Goal: Transaction & Acquisition: Subscribe to service/newsletter

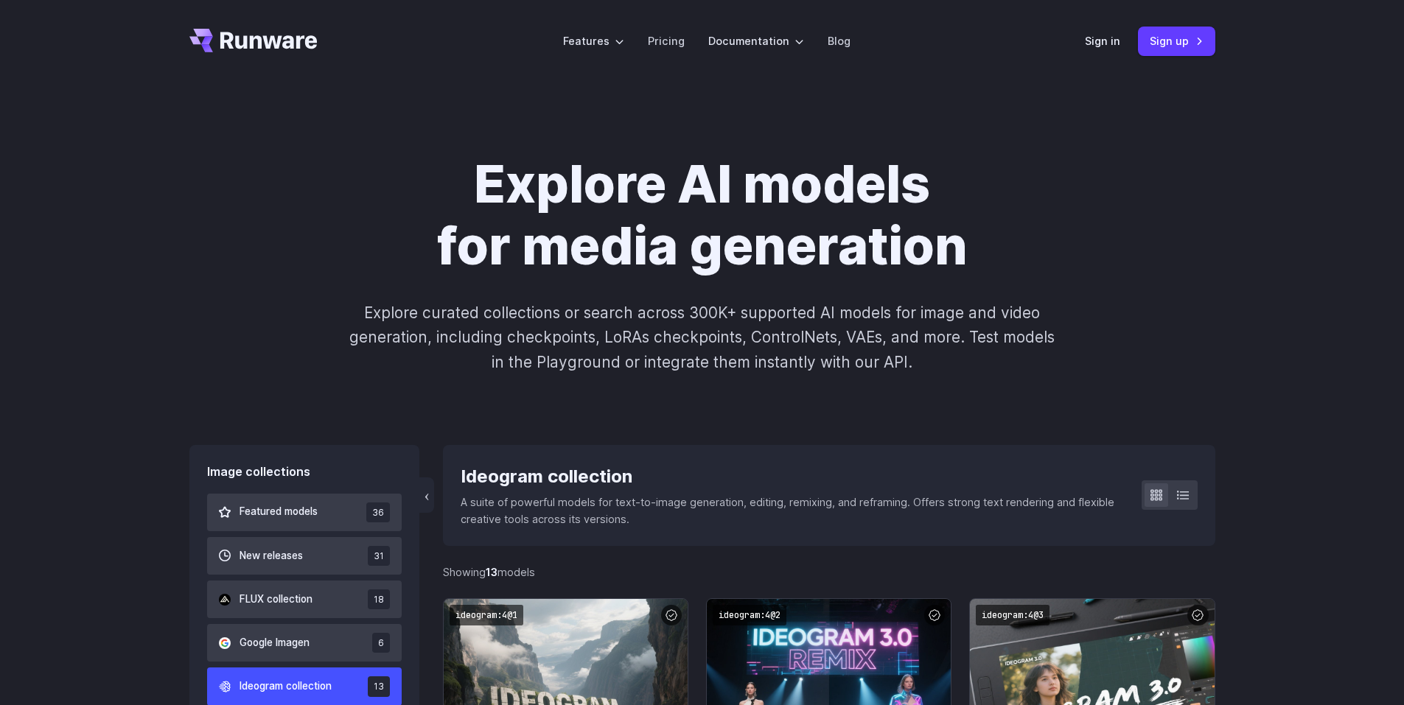
click at [225, 48] on icon "Go to /" at bounding box center [253, 41] width 128 height 24
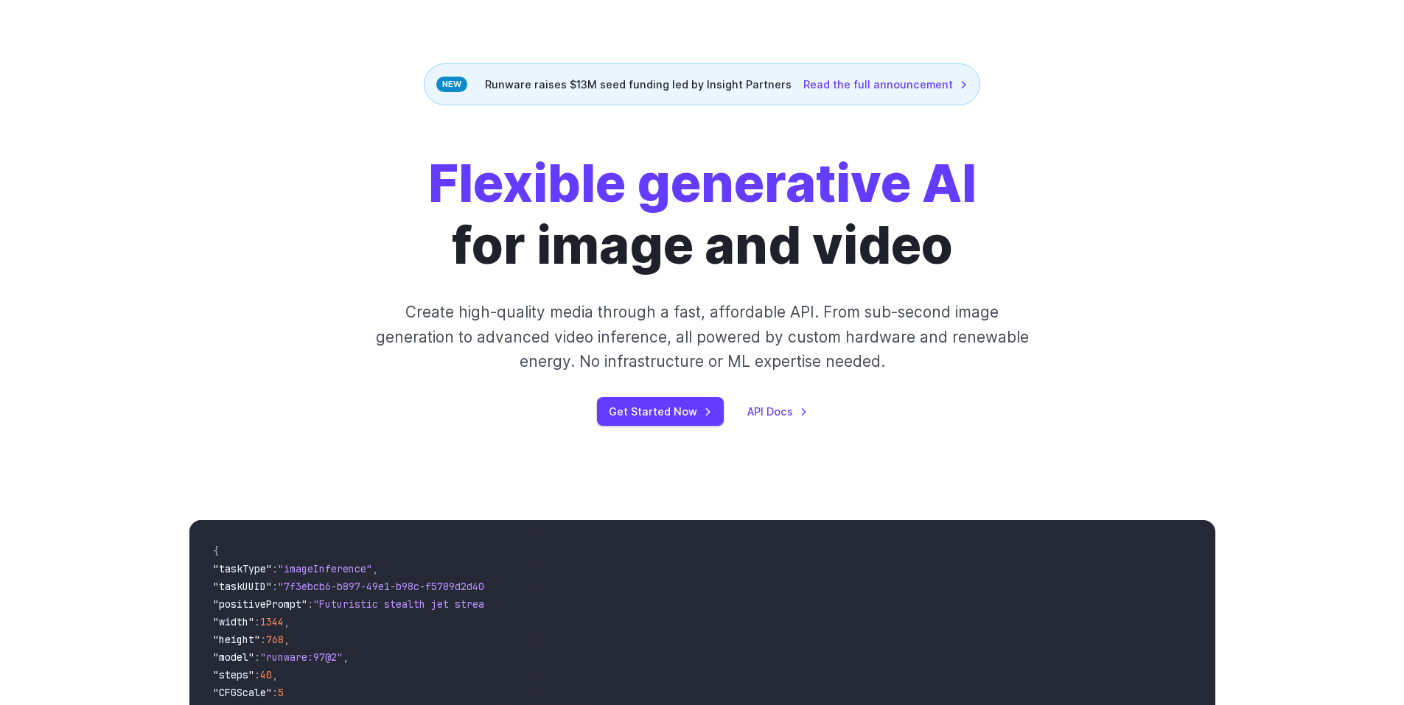
scroll to position [147, 0]
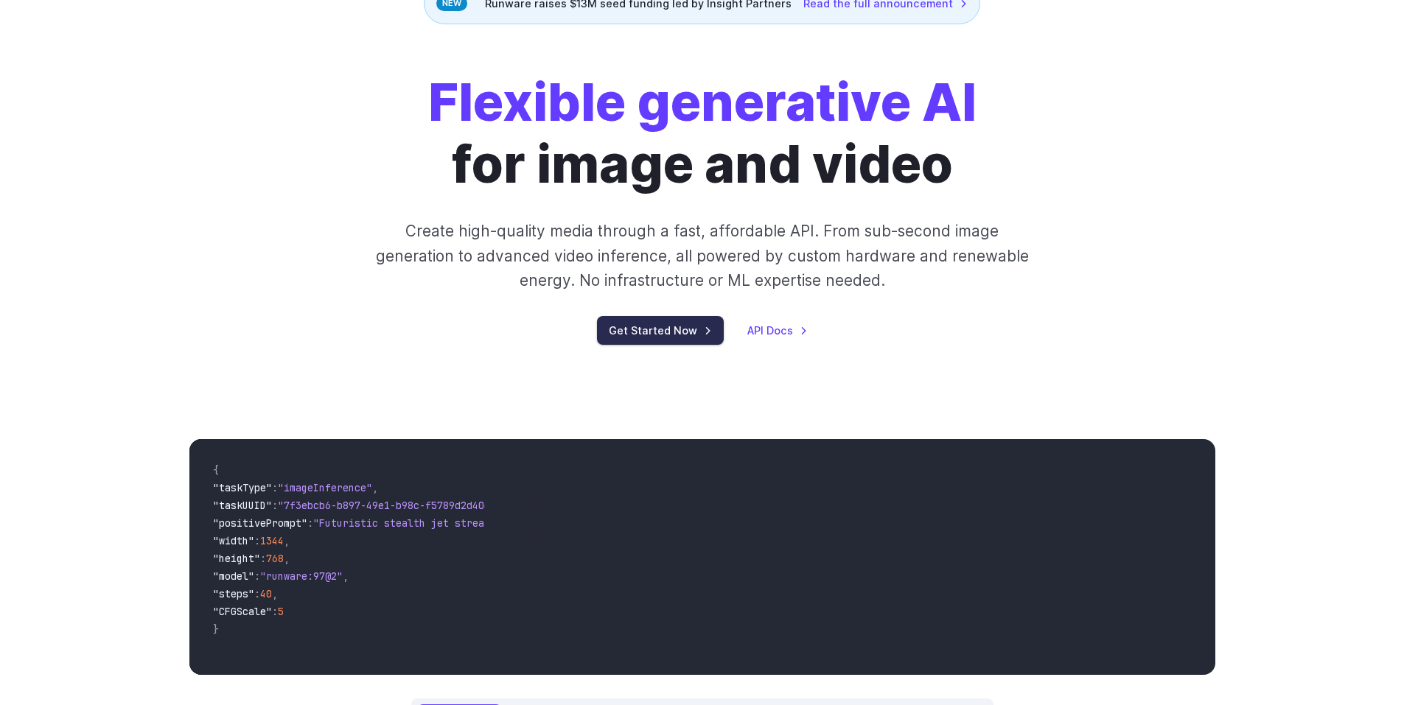
click at [652, 326] on link "Get Started Now" at bounding box center [660, 330] width 127 height 29
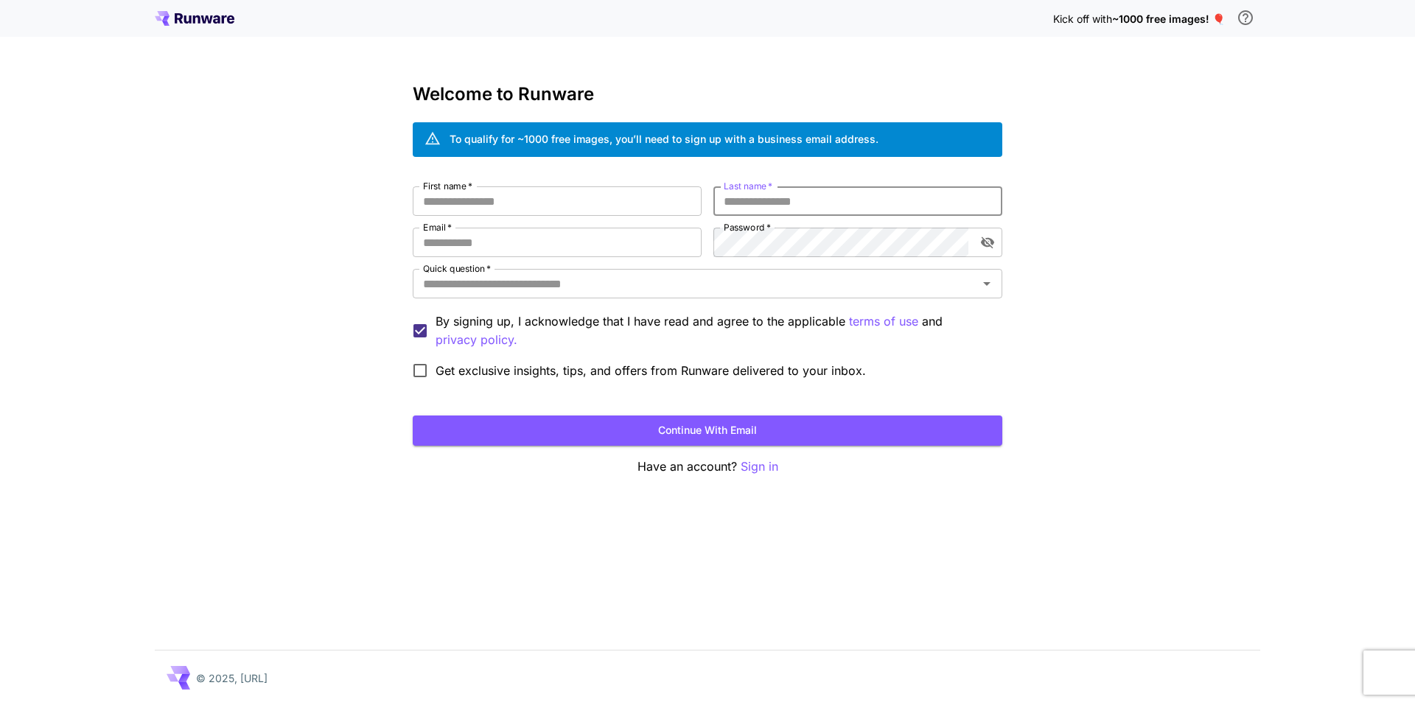
click at [747, 200] on input "Last name   *" at bounding box center [857, 200] width 289 height 29
click at [623, 212] on input "First name   *" at bounding box center [557, 200] width 289 height 29
click at [597, 242] on input "Email   *" at bounding box center [557, 242] width 289 height 29
type input "**********"
click at [565, 209] on input "First name   *" at bounding box center [557, 200] width 289 height 29
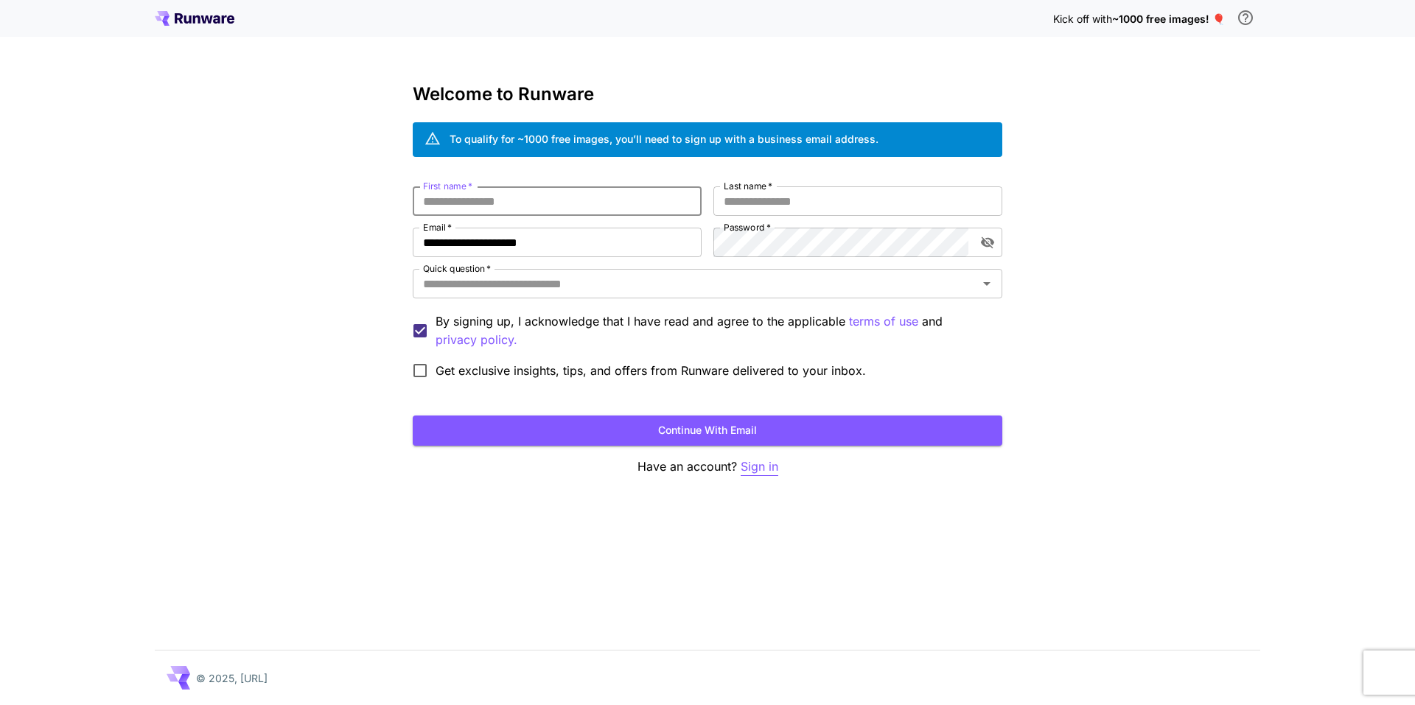
click at [769, 468] on p "Sign in" at bounding box center [760, 467] width 38 height 18
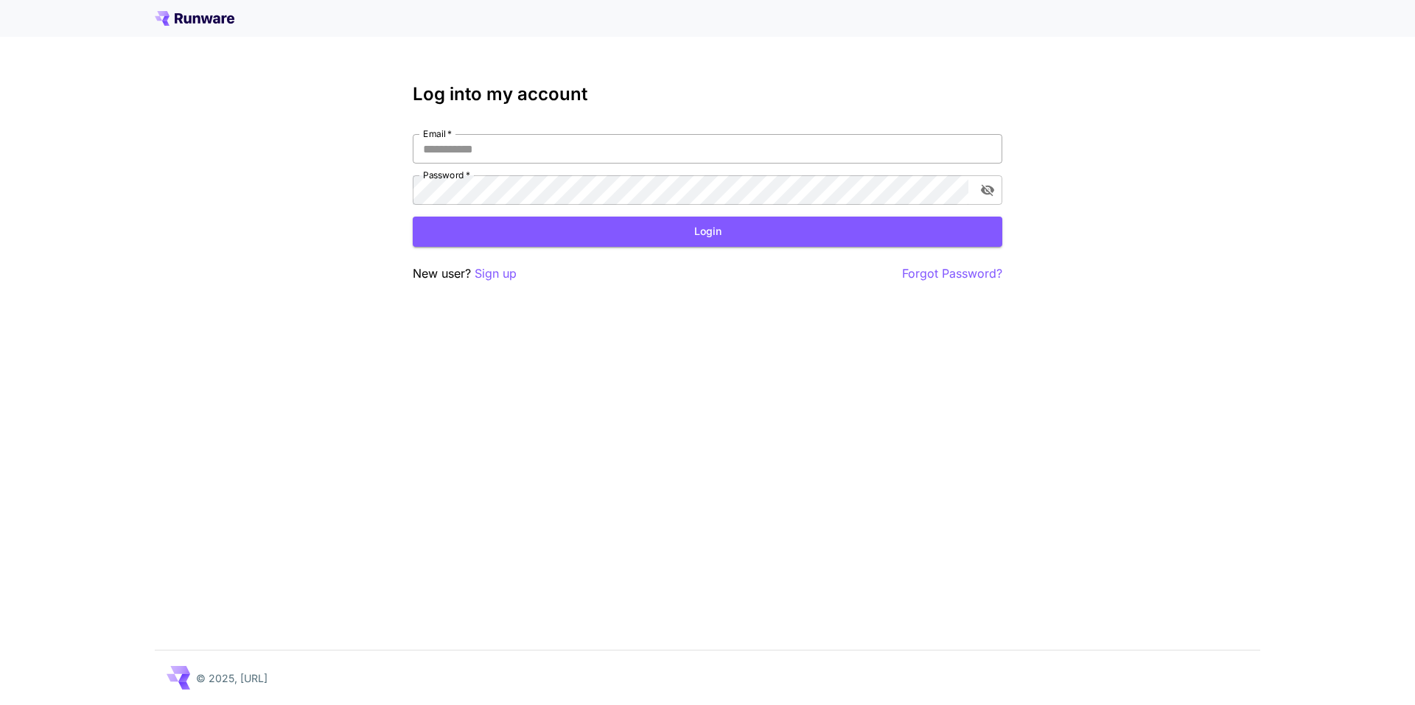
click at [757, 148] on input "Email   *" at bounding box center [708, 148] width 590 height 29
click at [496, 263] on div "Log into my account Email   * Email   * Password   * Password   * Login New use…" at bounding box center [708, 183] width 590 height 199
click at [493, 272] on p "Sign up" at bounding box center [496, 274] width 42 height 18
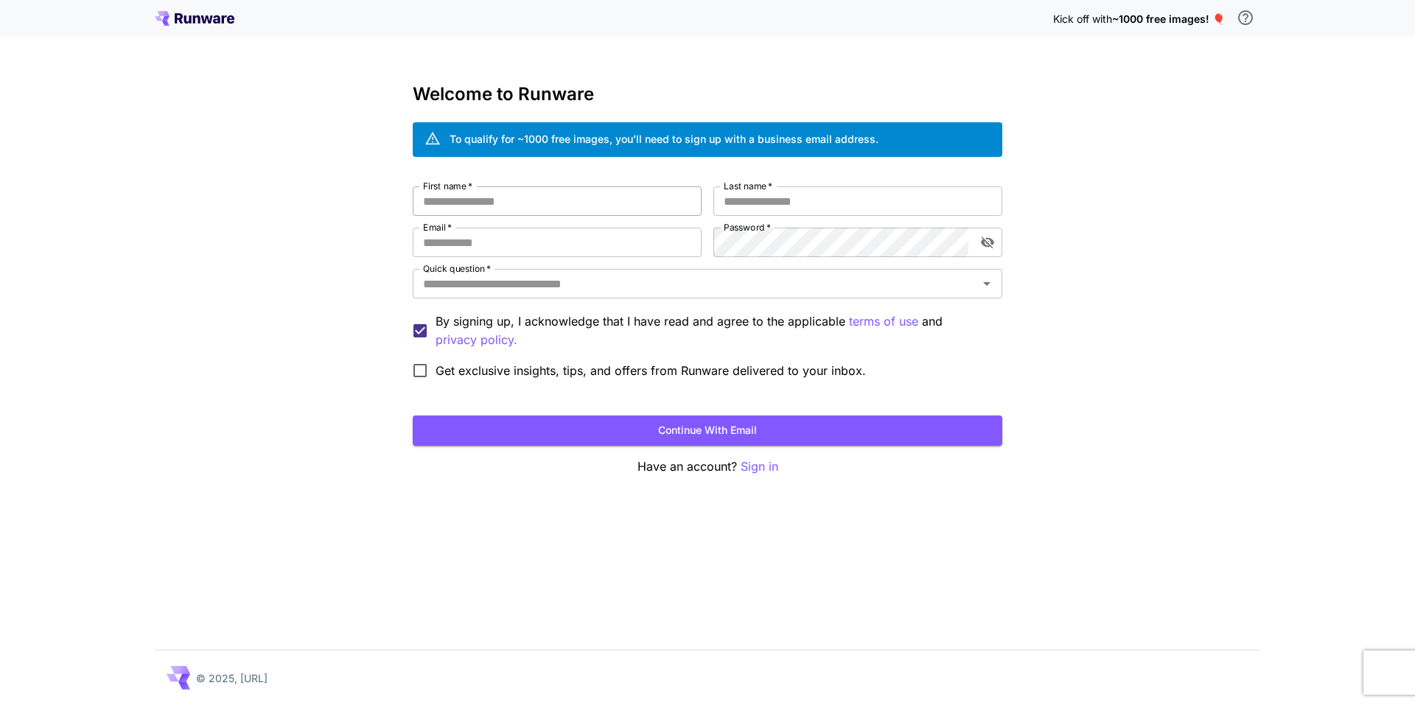
click at [497, 194] on input "First name   *" at bounding box center [557, 200] width 289 height 29
